Goal: Task Accomplishment & Management: Use online tool/utility

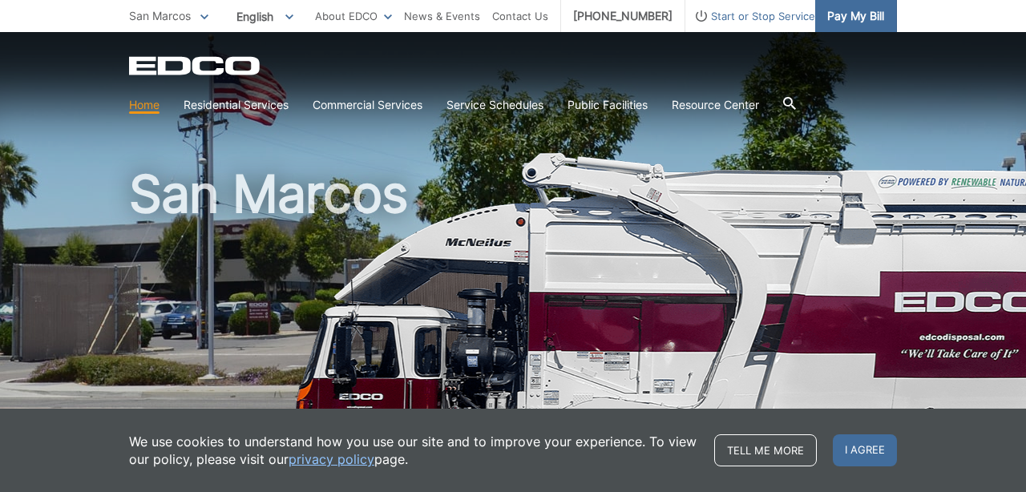
click at [855, 22] on span "Pay My Bill" at bounding box center [855, 16] width 57 height 18
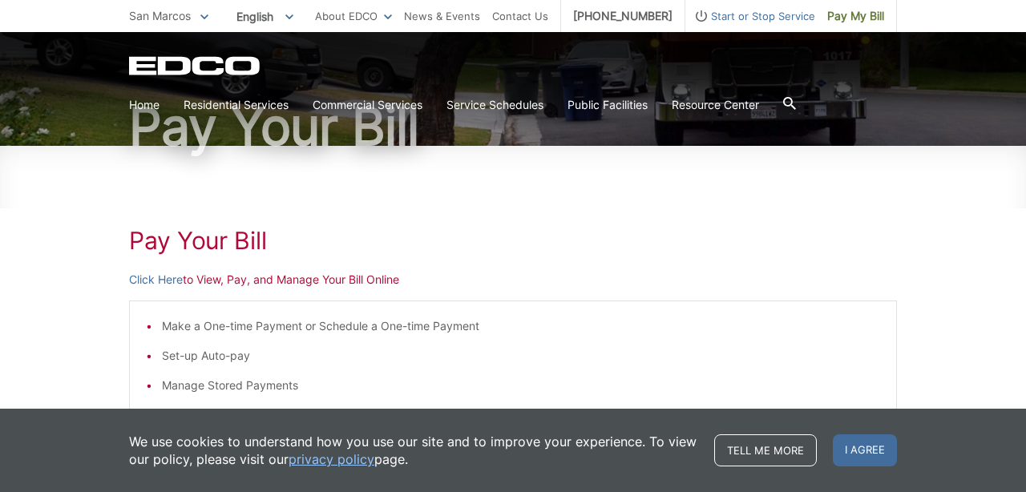
scroll to position [131, 0]
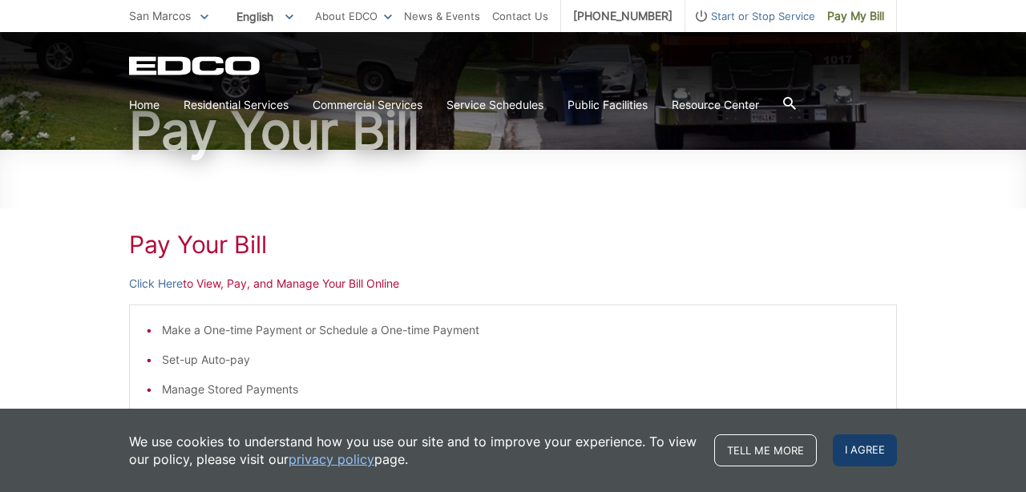
click at [868, 453] on span "I agree" at bounding box center [864, 450] width 64 height 32
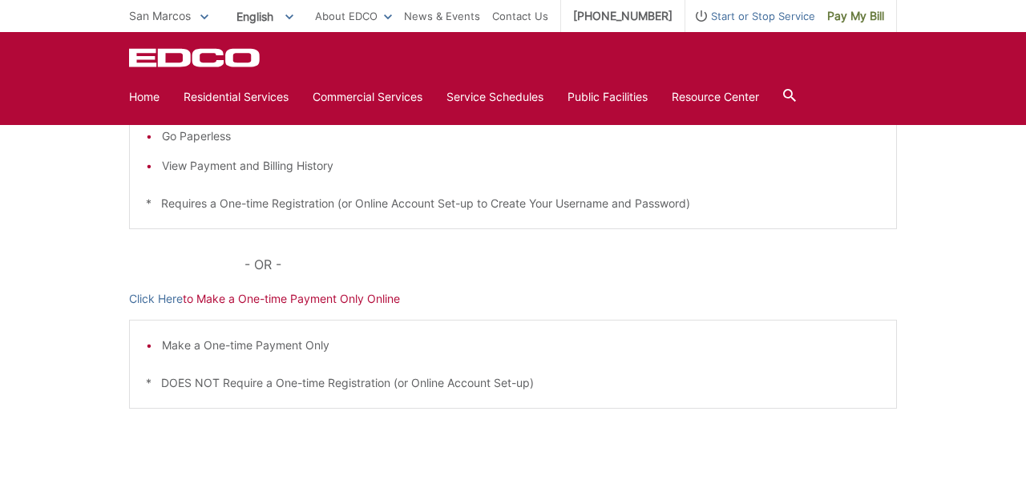
scroll to position [414, 0]
click at [151, 298] on link "Click Here" at bounding box center [156, 298] width 54 height 18
